Goal: Browse casually: Explore the website without a specific task or goal

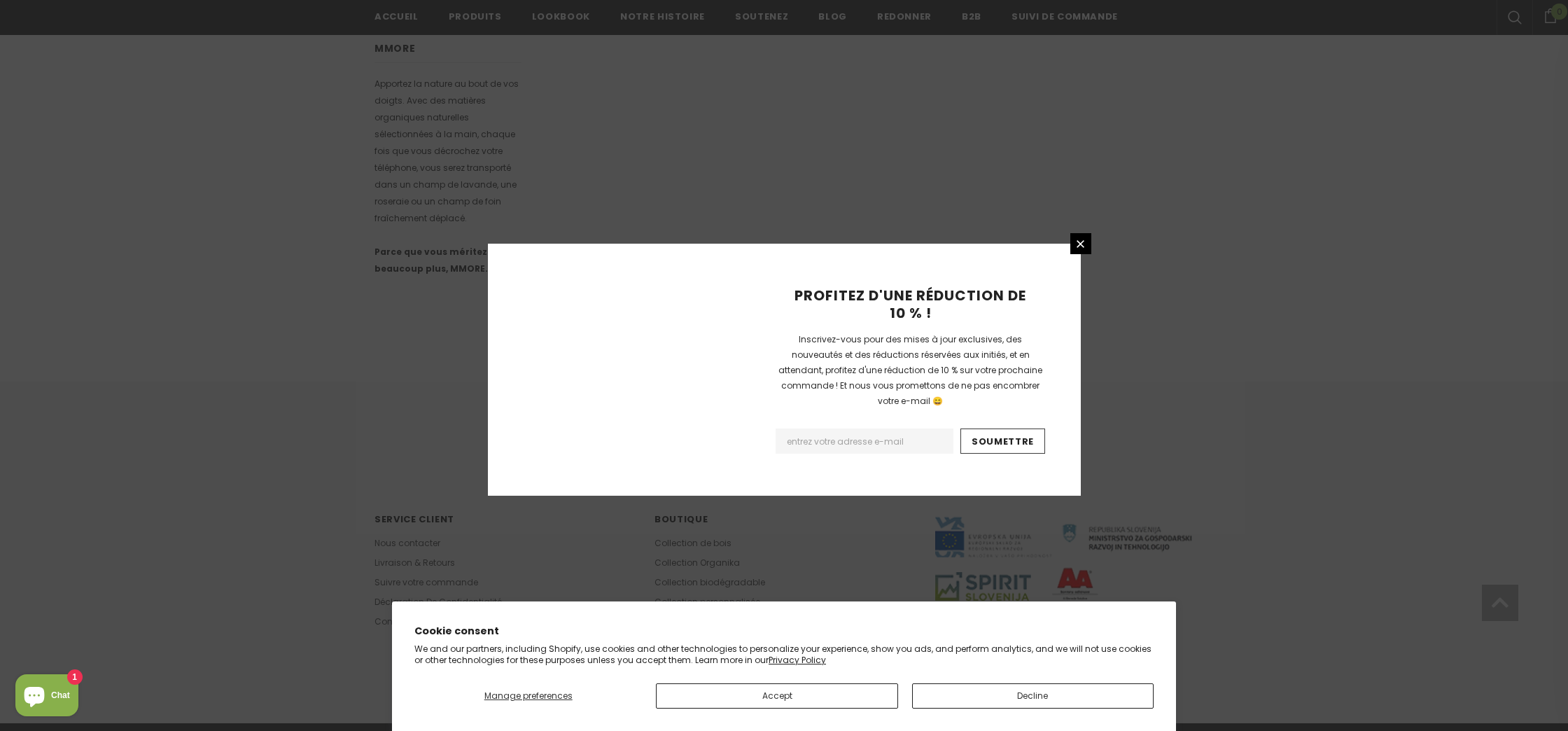
scroll to position [738, 0]
